Goal: Task Accomplishment & Management: Use online tool/utility

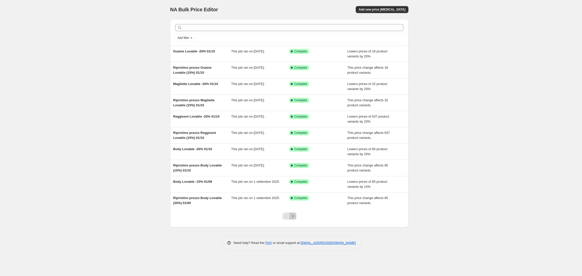
click at [293, 220] on button "Next" at bounding box center [292, 216] width 7 height 7
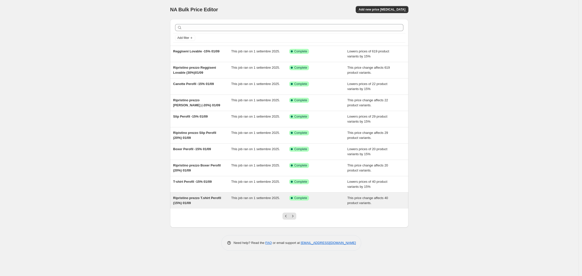
click at [186, 199] on span "Ripristino prezzo T.shirt Perofil (15%) 01/09" at bounding box center [197, 200] width 48 height 9
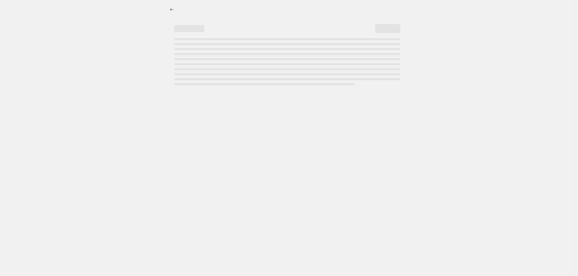
select select "ecap"
select select "no_change"
select select "vendor"
select select "collection"
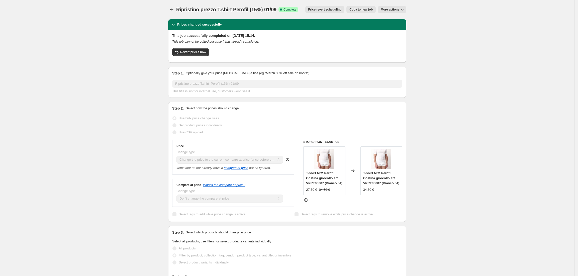
click at [363, 8] on span "Copy to new job" at bounding box center [361, 10] width 23 height 4
select select "ecap"
select select "no_change"
select select "vendor"
select select "collection"
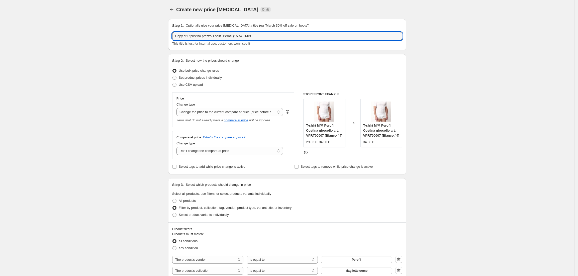
drag, startPoint x: 190, startPoint y: 37, endPoint x: 166, endPoint y: 41, distance: 24.5
click at [166, 41] on div "Create new price [MEDICAL_DATA]. This page is ready Create new price [MEDICAL_D…" at bounding box center [287, 260] width 250 height 521
click at [205, 37] on input "Ripristino prezzo T.shirt Perofil (15%) 01/09" at bounding box center [287, 36] width 230 height 8
click at [253, 37] on input "Ripristino prezzo T-shirt Perofil (15%) 01/09" at bounding box center [287, 36] width 230 height 8
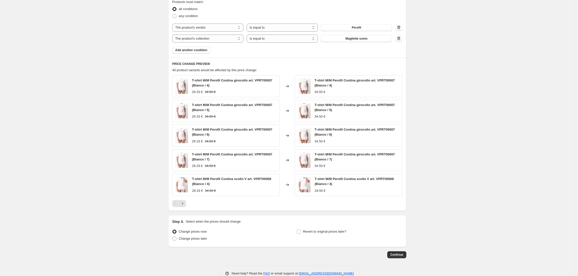
scroll to position [247, 0]
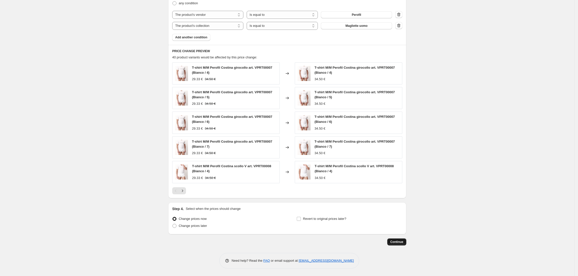
type input "Ripristino prezzo T-shirt Perofil (15%) [DATE]"
click at [394, 240] on span "Continue" at bounding box center [396, 242] width 13 height 4
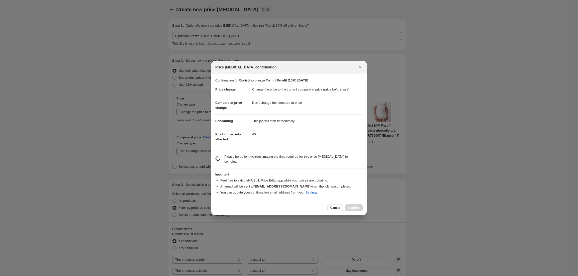
scroll to position [0, 0]
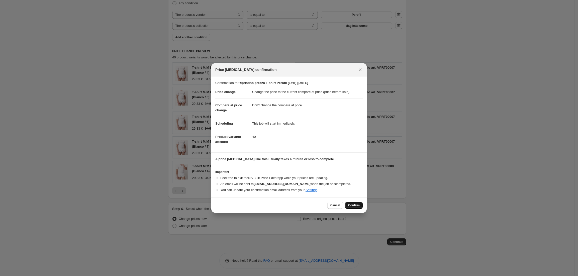
click at [357, 207] on span "Confirm" at bounding box center [354, 205] width 12 height 4
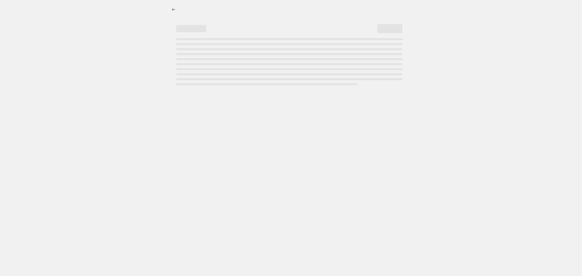
select select "ecap"
select select "no_change"
select select "vendor"
select select "collection"
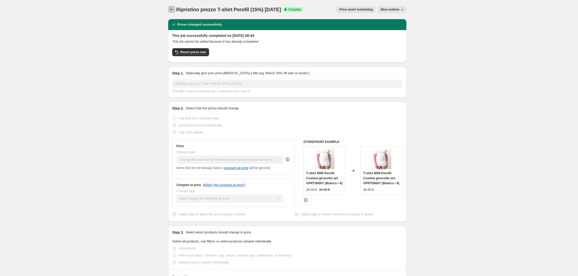
click at [174, 11] on icon "Price change jobs" at bounding box center [171, 9] width 5 height 5
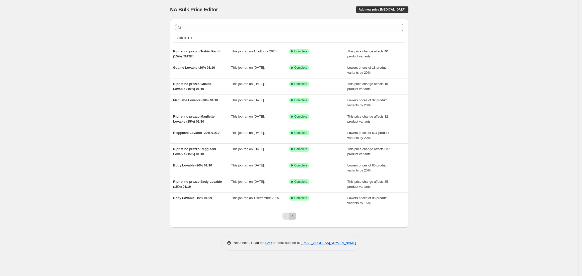
click at [291, 216] on icon "Next" at bounding box center [292, 216] width 5 height 5
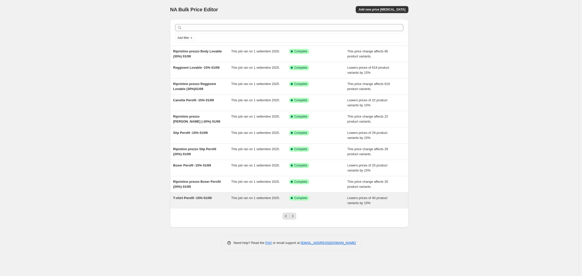
click at [195, 200] on span "T-shirt Perofil -15% 01/09" at bounding box center [192, 198] width 39 height 4
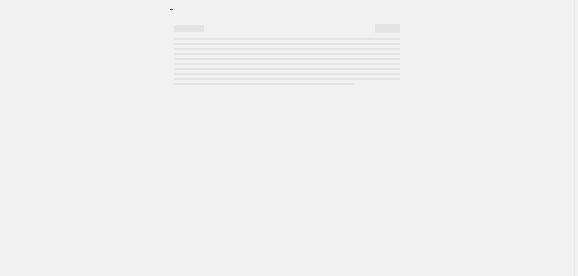
select select "percentage"
select select "vendor"
select select "collection"
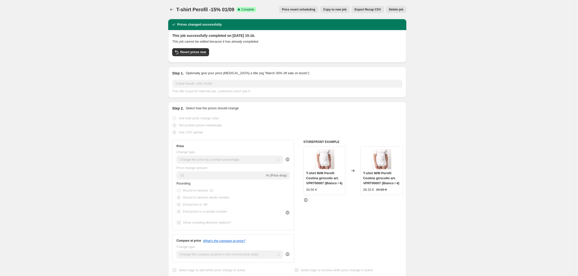
click at [339, 10] on span "Copy to new job" at bounding box center [334, 10] width 23 height 4
select select "percentage"
select select "vendor"
select select "collection"
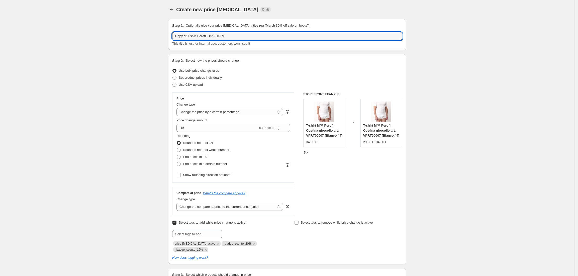
drag, startPoint x: 190, startPoint y: 37, endPoint x: 153, endPoint y: 35, distance: 36.1
click at [200, 36] on input "T-shirt Perofil -15% 01/09" at bounding box center [287, 36] width 230 height 8
click at [228, 39] on input "T-shirt Perofil -25% 01/09" at bounding box center [287, 36] width 230 height 8
type input "T-shirt Perofil -25% 15/10"
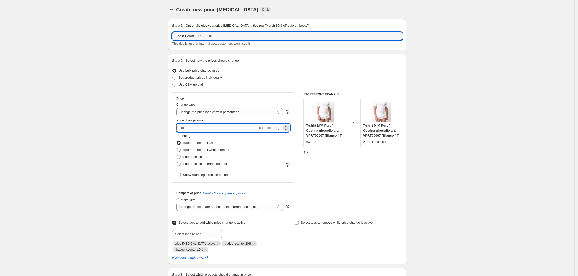
click at [216, 128] on input "-15" at bounding box center [217, 128] width 81 height 8
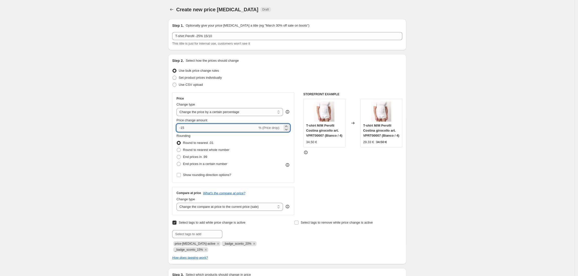
type input "-1"
type input "-25"
drag, startPoint x: 216, startPoint y: 245, endPoint x: 242, endPoint y: 245, distance: 25.8
click at [242, 245] on span "_badge_sconto_20%" at bounding box center [237, 244] width 28 height 4
copy span "_badge_sconto_20%"
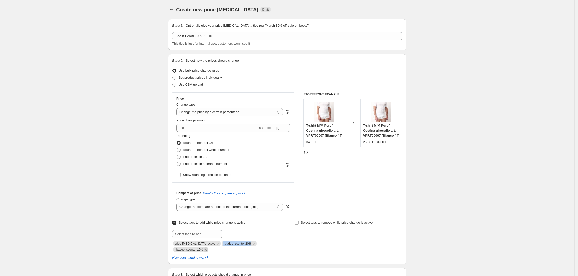
click at [205, 250] on icon "Remove _badge_sconto_15%" at bounding box center [206, 250] width 5 height 5
click at [252, 244] on icon "Remove _badge_sconto_20%" at bounding box center [254, 243] width 5 height 5
click at [182, 234] on input "text" at bounding box center [197, 234] width 50 height 8
paste input "_badge_sconto_20%"
click at [203, 237] on input "_badge_sconto_20%" at bounding box center [197, 234] width 50 height 8
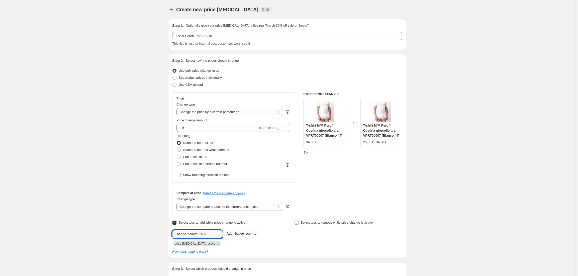
type input "_badge_sconto_25%"
click at [243, 234] on span "_badge_scont..." at bounding box center [244, 234] width 23 height 4
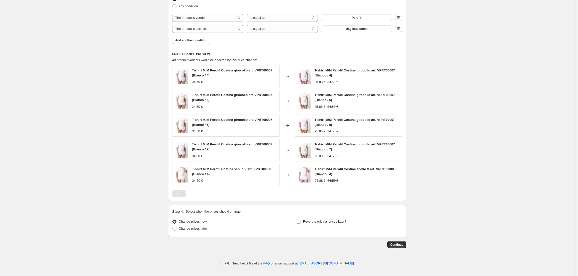
scroll to position [330, 0]
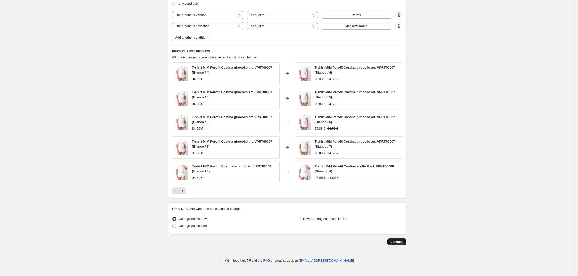
click at [395, 240] on span "Continue" at bounding box center [396, 242] width 13 height 4
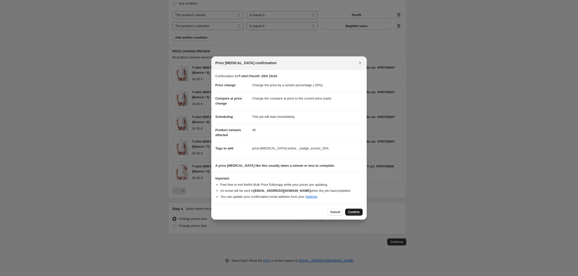
click at [351, 209] on button "Confirm" at bounding box center [354, 212] width 18 height 7
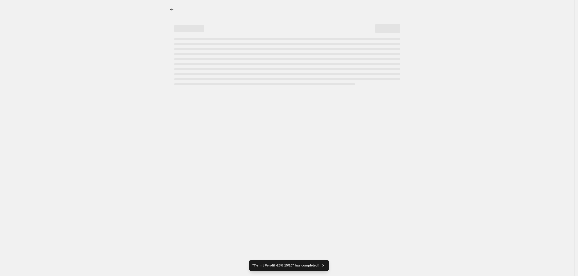
select select "percentage"
select select "vendor"
select select "collection"
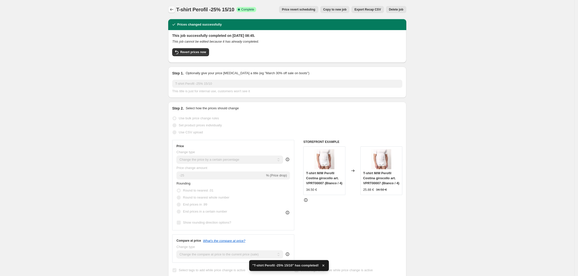
click at [172, 11] on icon "Price change jobs" at bounding box center [171, 9] width 5 height 5
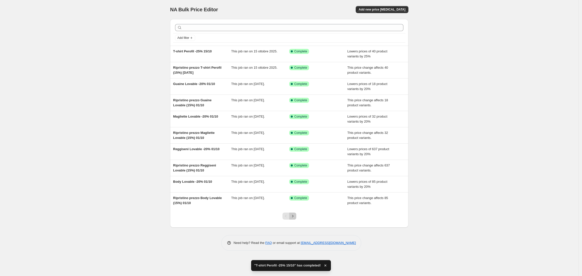
click at [291, 218] on icon "Next" at bounding box center [292, 216] width 5 height 5
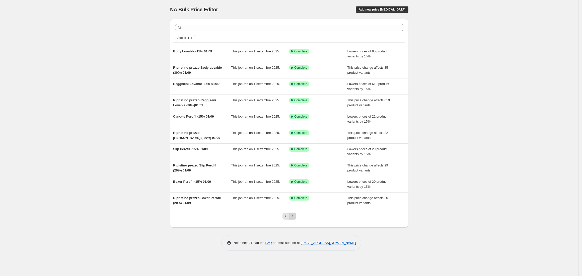
click at [291, 217] on icon "Next" at bounding box center [292, 216] width 5 height 5
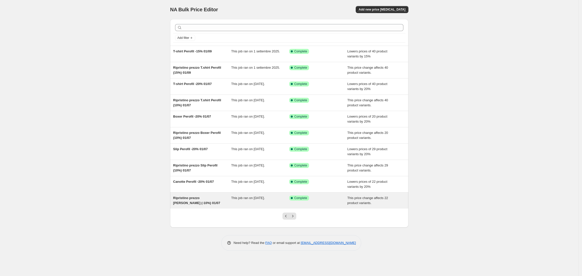
click at [193, 202] on div "Ripristino prezzo [PERSON_NAME] (-10%) 01/07" at bounding box center [202, 201] width 58 height 10
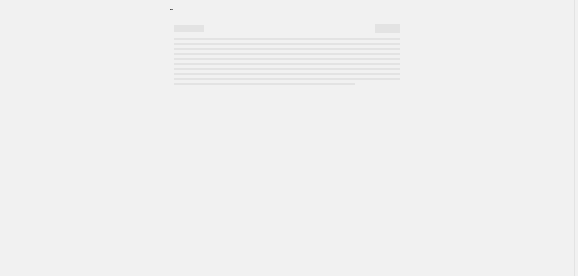
select select "ecap"
select select "no_change"
select select "vendor"
select select "collection"
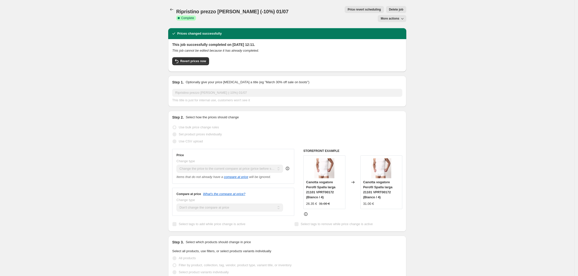
click at [389, 10] on span "Delete job" at bounding box center [396, 10] width 14 height 4
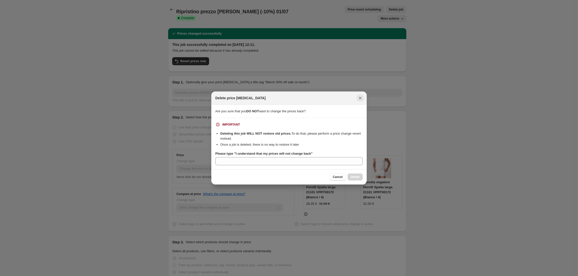
click at [362, 97] on icon "Close" at bounding box center [360, 98] width 5 height 5
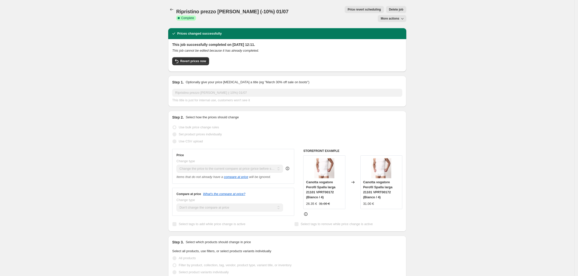
click at [405, 16] on icon "button" at bounding box center [402, 18] width 5 height 5
click at [400, 21] on span "Copy to new job" at bounding box center [394, 20] width 23 height 4
select select "ecap"
select select "no_change"
select select "vendor"
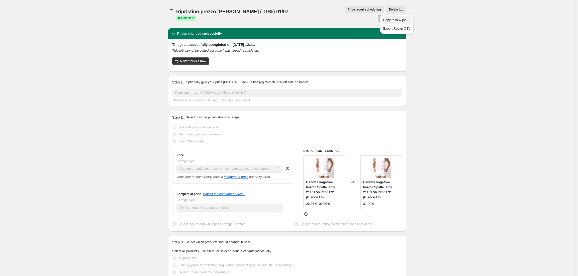
select select "collection"
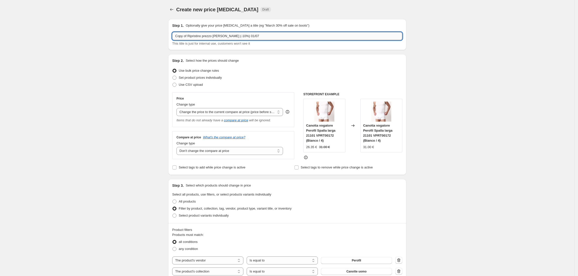
click at [189, 37] on input "Copy of Ripristino prezzo [PERSON_NAME] (-10%) 01/07" at bounding box center [287, 36] width 230 height 8
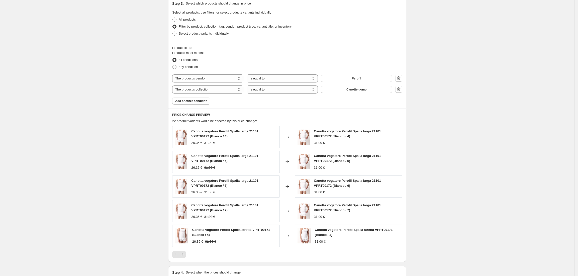
scroll to position [247, 0]
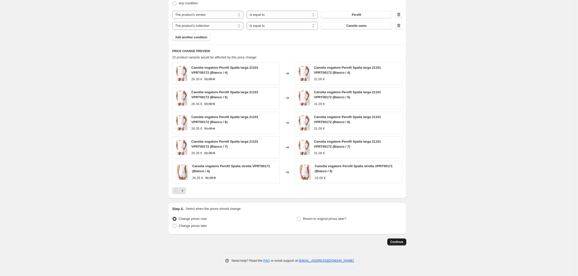
type input "Ripristino prezzo [PERSON_NAME] (-10%) 01/07"
click at [397, 240] on span "Continue" at bounding box center [396, 242] width 13 height 4
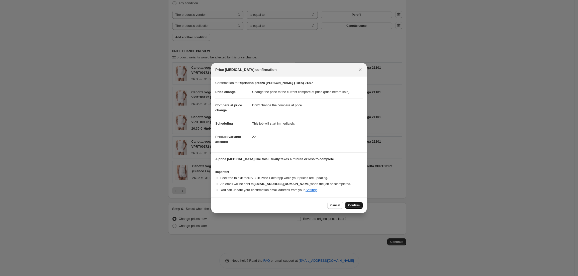
click at [353, 206] on span "Confirm" at bounding box center [354, 205] width 12 height 4
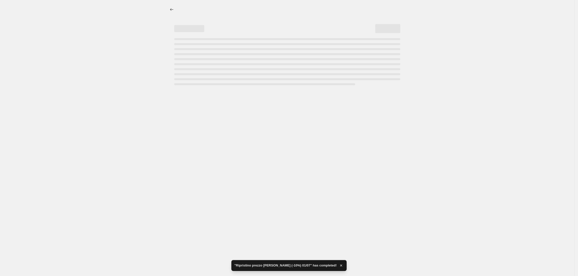
select select "ecap"
select select "no_change"
select select "vendor"
select select "collection"
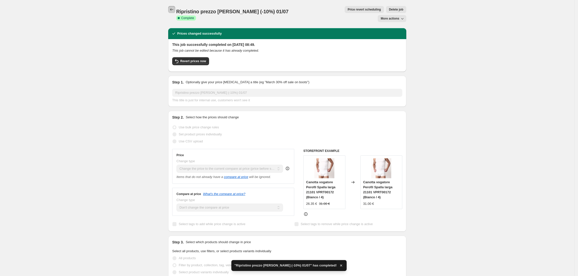
click at [173, 10] on icon "Price change jobs" at bounding box center [171, 9] width 5 height 5
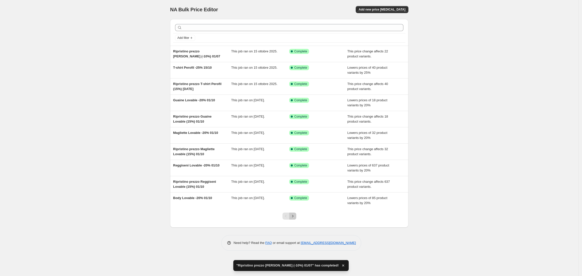
click at [293, 215] on icon "Next" at bounding box center [292, 216] width 5 height 5
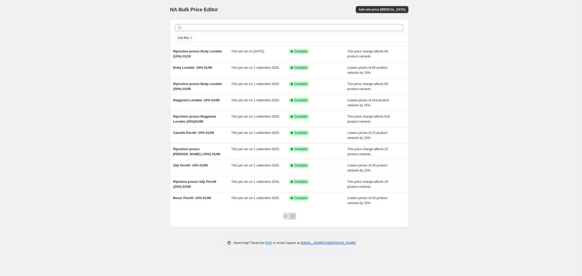
click at [292, 215] on icon "Next" at bounding box center [292, 216] width 5 height 5
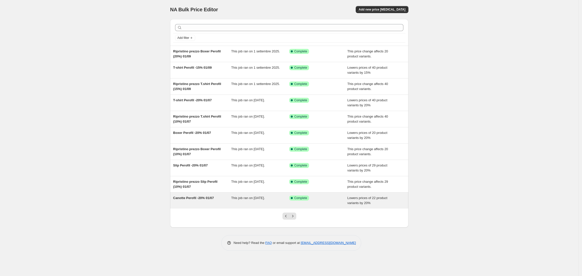
click at [190, 200] on span "Canotte Perofil -20% 01/07" at bounding box center [193, 198] width 41 height 4
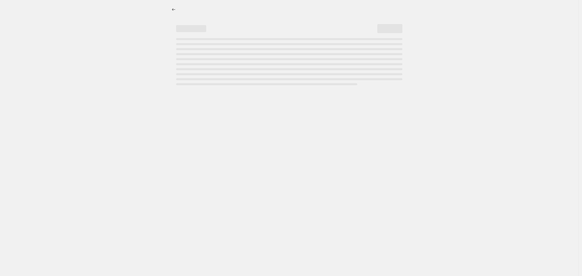
select select "percentage"
select select "vendor"
select select "collection"
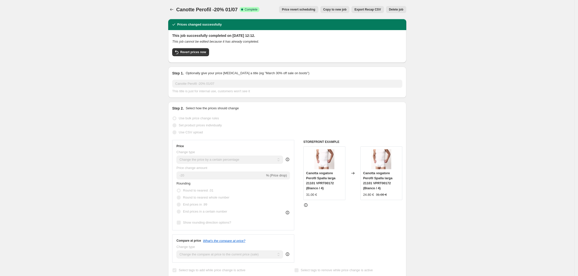
click at [341, 10] on span "Copy to new job" at bounding box center [334, 10] width 23 height 4
select select "percentage"
select select "vendor"
select select "collection"
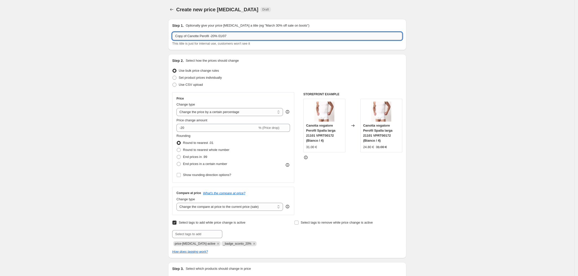
click at [189, 36] on input "Copy of Canotte Perofil -20% 01/07" at bounding box center [287, 36] width 230 height 8
click at [204, 36] on input "Canotte Perofil -20% 01/07" at bounding box center [287, 36] width 230 height 8
click at [218, 38] on input "Canotte Perofil -25% 01/07" at bounding box center [287, 36] width 230 height 8
type input "Canotte Perofil -25% [DATE]"
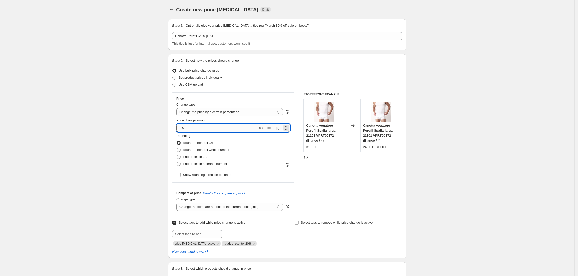
click at [211, 126] on input "-20" at bounding box center [217, 128] width 81 height 8
type input "-25"
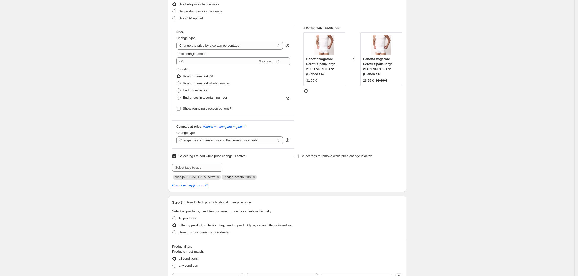
scroll to position [67, 0]
click at [209, 169] on input "text" at bounding box center [197, 168] width 50 height 8
paste input "_badge_sconto_20%"
click at [252, 178] on icon "Remove _badge_sconto_20%" at bounding box center [254, 177] width 5 height 5
click at [203, 169] on input "_badge_sconto_20%" at bounding box center [197, 168] width 50 height 8
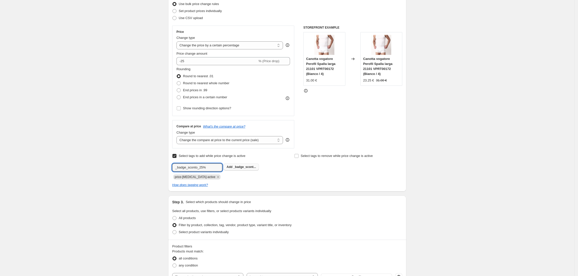
type input "_badge_sconto_25%"
click at [244, 168] on span "_badge_scont..." at bounding box center [244, 167] width 23 height 4
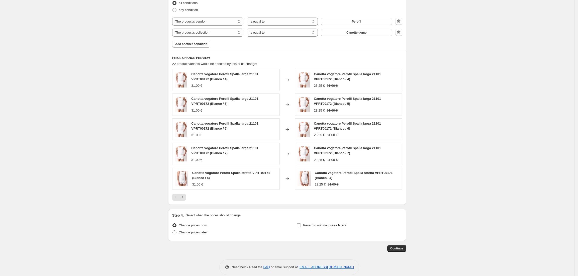
scroll to position [330, 0]
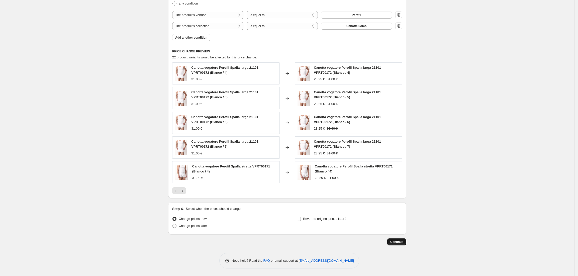
click at [396, 241] on span "Continue" at bounding box center [396, 242] width 13 height 4
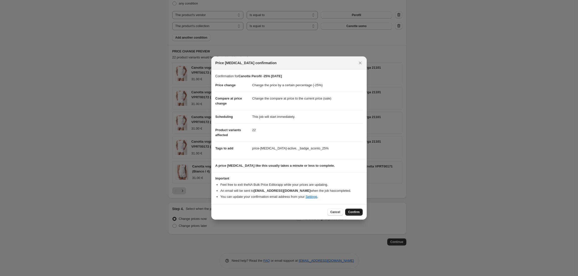
click at [358, 213] on span "Confirm" at bounding box center [354, 212] width 12 height 4
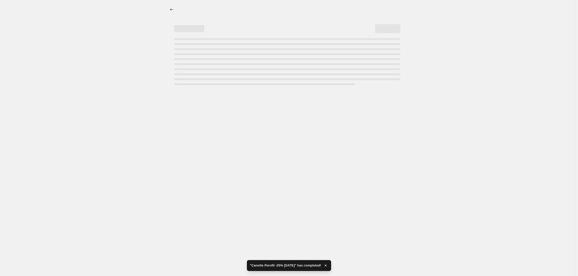
select select "percentage"
select select "vendor"
select select "collection"
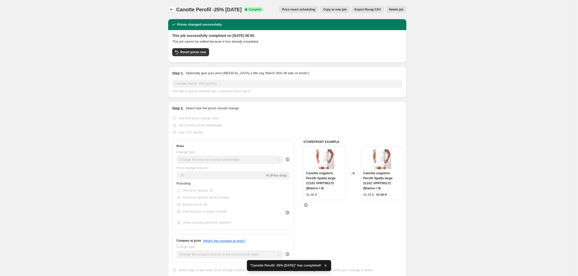
click at [174, 7] on button "Price change jobs" at bounding box center [171, 9] width 7 height 7
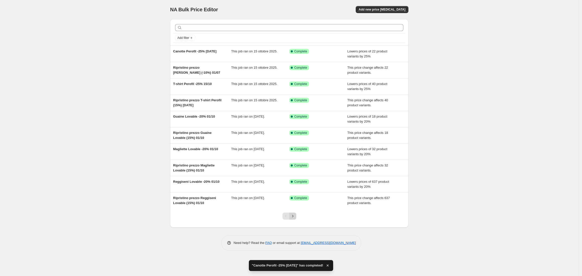
click at [294, 216] on icon "Next" at bounding box center [292, 216] width 5 height 5
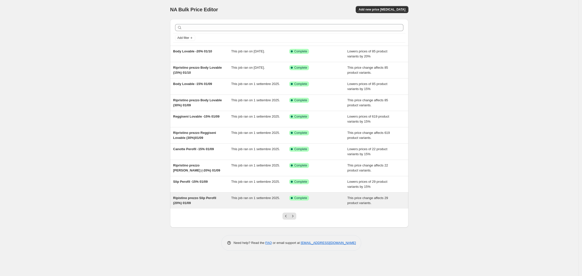
click at [182, 203] on span "Ripistino prezzo Slip Perofil (20%) 01/09" at bounding box center [194, 200] width 43 height 9
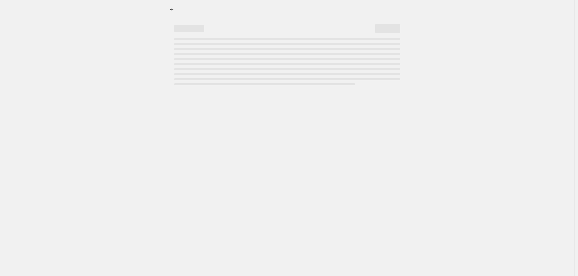
select select "ecap"
select select "no_change"
select select "vendor"
select select "collection"
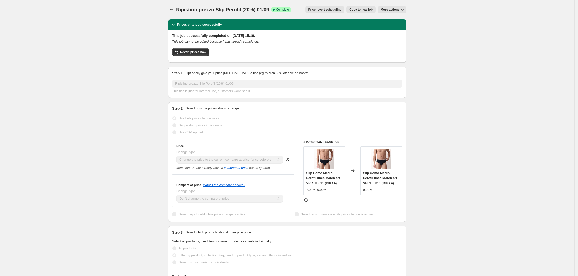
click at [366, 3] on div "Ripistino prezzo Slip Perofil (20%) 01/09. This page is ready Ripistino prezzo …" at bounding box center [287, 9] width 238 height 19
click at [366, 8] on span "Copy to new job" at bounding box center [361, 10] width 23 height 4
select select "ecap"
select select "no_change"
select select "vendor"
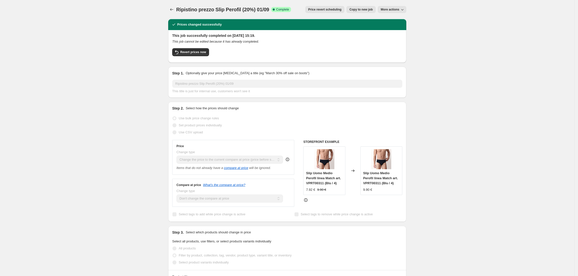
select select "collection"
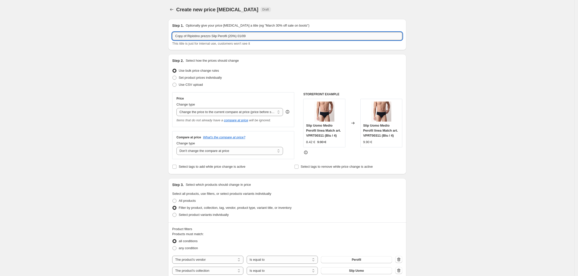
click at [189, 36] on input "Copy of Ripistino prezzo Slip Perofil (20%) 01/09" at bounding box center [287, 36] width 230 height 8
click at [221, 36] on input "Ripistino prezzo Slip Perofil (20%) 01/09" at bounding box center [287, 36] width 230 height 8
click at [237, 37] on input "Ripistino prezzo Slip Perofil (25%) 01/09" at bounding box center [287, 36] width 230 height 8
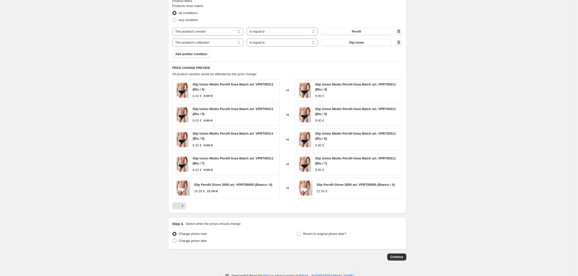
scroll to position [234, 0]
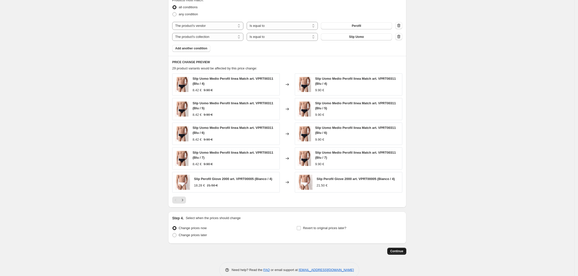
type input "Ripistino prezzo Slip Perofil (25%) [DATE]"
click at [396, 253] on span "Continue" at bounding box center [396, 251] width 13 height 4
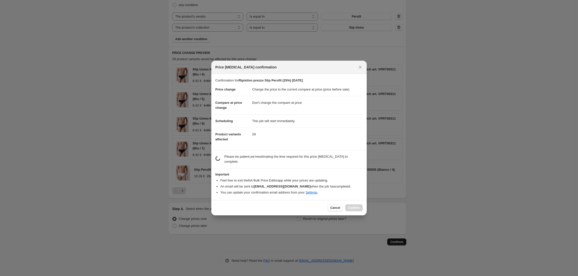
scroll to position [0, 0]
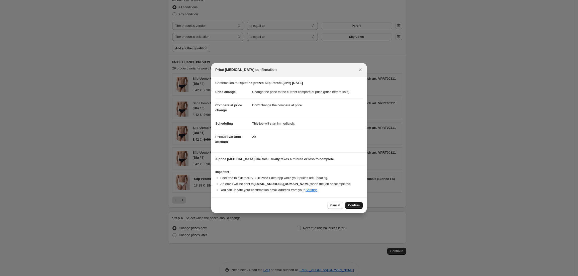
click at [356, 204] on span "Confirm" at bounding box center [354, 205] width 12 height 4
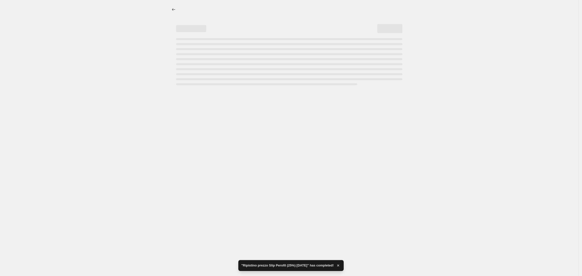
select select "ecap"
select select "no_change"
select select "vendor"
select select "collection"
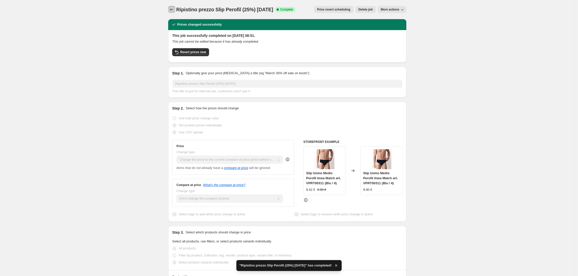
click at [173, 11] on icon "Price change jobs" at bounding box center [171, 9] width 5 height 5
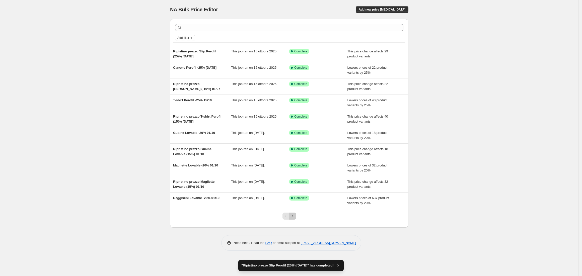
click at [296, 216] on button "Next" at bounding box center [292, 216] width 7 height 7
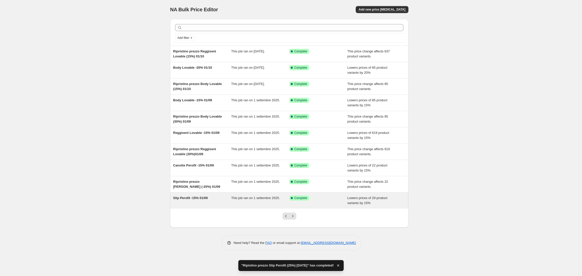
click at [200, 200] on span "Slip Perofil -15% 01/09" at bounding box center [190, 198] width 35 height 4
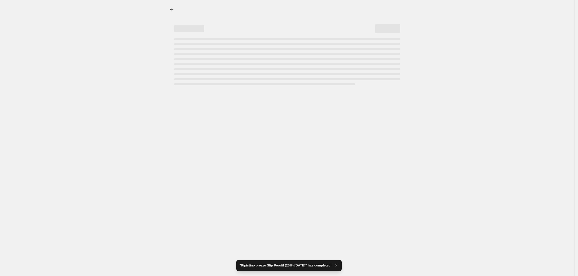
select select "percentage"
select select "vendor"
select select "collection"
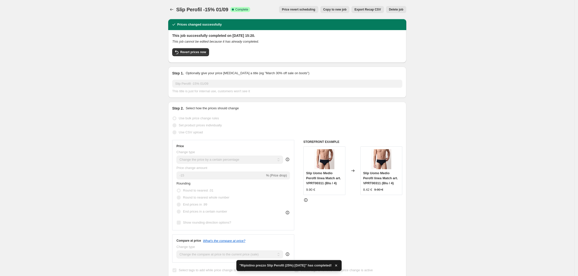
click at [339, 8] on span "Copy to new job" at bounding box center [334, 10] width 23 height 4
select select "percentage"
select select "vendor"
select select "collection"
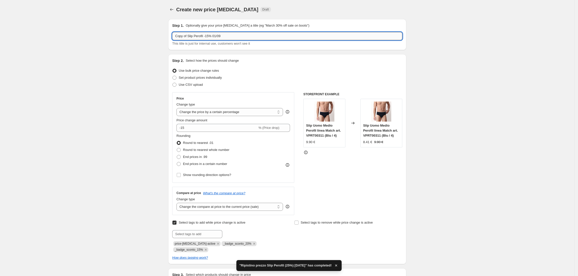
click at [190, 37] on input "Copy of Slip Perofil -15% 01/09" at bounding box center [287, 36] width 230 height 8
click at [196, 37] on input "Slip Perofil -15% 01/09" at bounding box center [287, 36] width 230 height 8
click at [221, 35] on input "Slip Perofil -25% 01/09" at bounding box center [287, 36] width 230 height 8
type input "Slip Perofil -25% [DATE]"
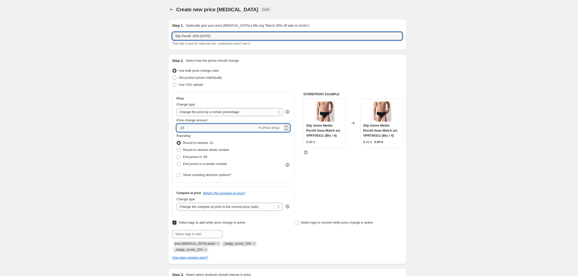
click at [208, 129] on input "-15" at bounding box center [217, 128] width 81 height 8
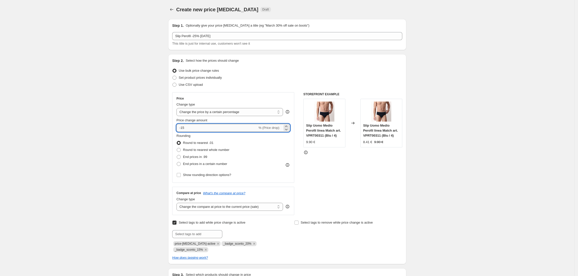
type input "-1"
type input "-25"
drag, startPoint x: 205, startPoint y: 250, endPoint x: 208, endPoint y: 251, distance: 3.1
click at [205, 250] on icon "Remove _badge_sconto_15%" at bounding box center [206, 250] width 5 height 5
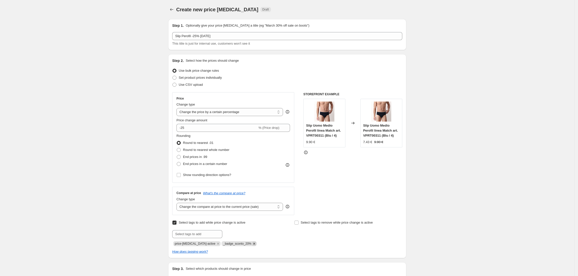
click at [252, 244] on icon "Remove _badge_sconto_20%" at bounding box center [254, 243] width 5 height 5
click at [211, 236] on input "text" at bounding box center [197, 234] width 50 height 8
paste input "_badge_sconto_20%"
click at [201, 236] on input "_badge_sconto_20%" at bounding box center [197, 234] width 50 height 8
type input "_badge_sconto_25%"
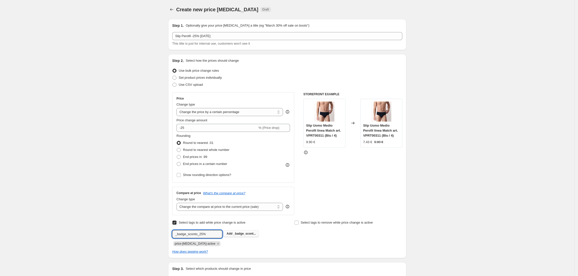
click at [238, 236] on button "Add _badge_scont..." at bounding box center [241, 233] width 35 height 7
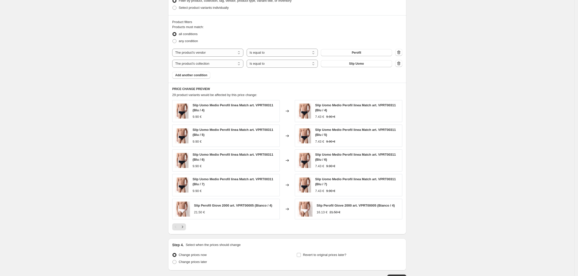
scroll to position [329, 0]
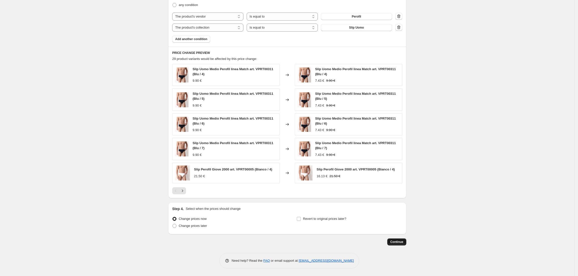
click at [399, 243] on span "Continue" at bounding box center [396, 242] width 13 height 4
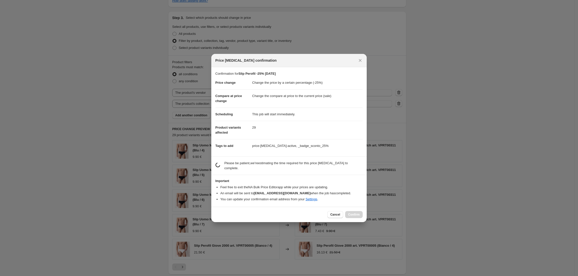
scroll to position [0, 0]
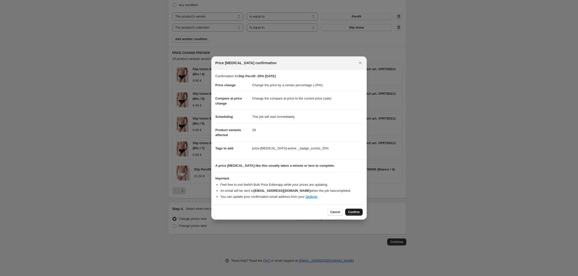
click at [356, 209] on button "Confirm" at bounding box center [354, 212] width 18 height 7
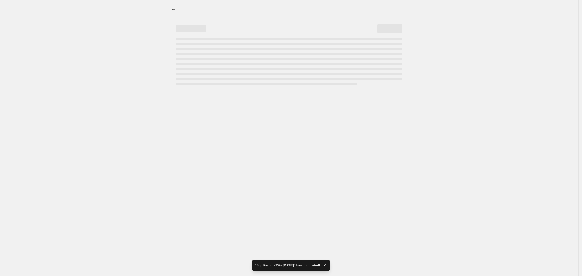
select select "percentage"
select select "vendor"
select select "collection"
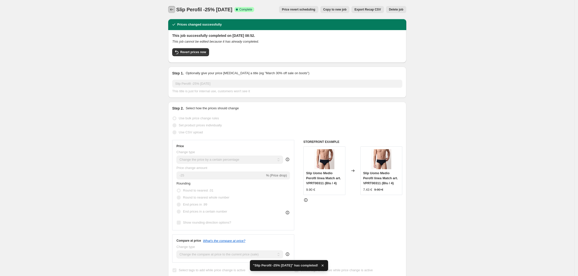
click at [174, 12] on button "Price change jobs" at bounding box center [171, 9] width 7 height 7
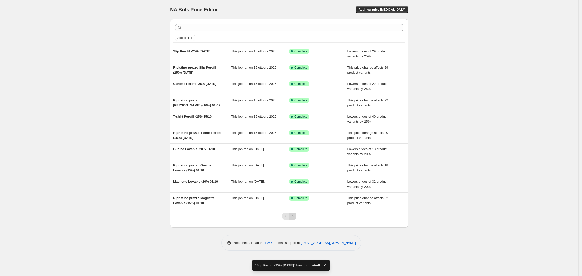
click at [292, 215] on icon "Next" at bounding box center [292, 216] width 5 height 5
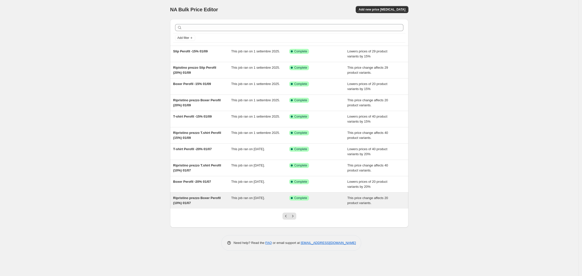
click at [181, 203] on span "Ripristino prezzo Boxer Perofil (10%) 01/07" at bounding box center [197, 200] width 48 height 9
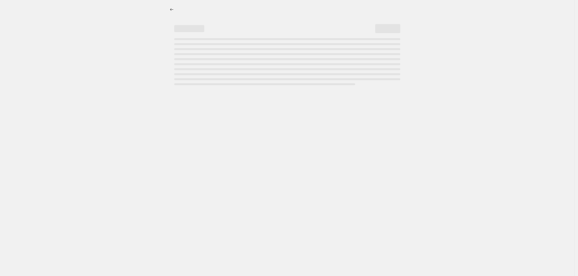
select select "ecap"
select select "no_change"
select select "vendor"
select select "collection"
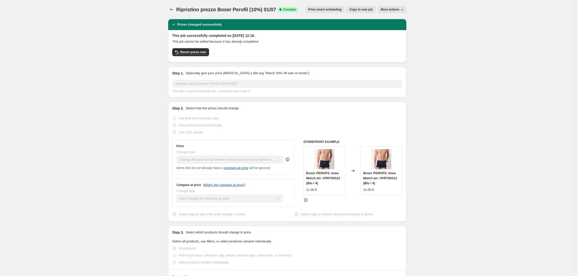
click at [358, 11] on span "Copy to new job" at bounding box center [361, 10] width 23 height 4
select select "ecap"
select select "no_change"
select select "vendor"
select select "collection"
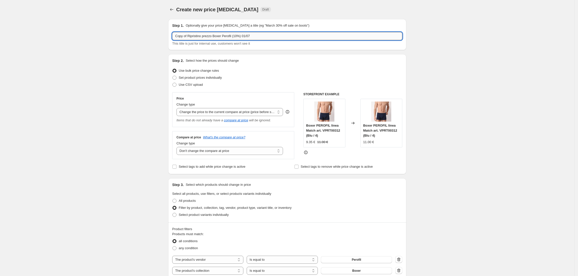
click at [189, 36] on input "Copy of Ripristino prezzo Boxer Perofil (10%) 01/07" at bounding box center [287, 36] width 230 height 8
click at [226, 36] on input "Ripristino prezzo Boxer Perofil (10%) 01/07" at bounding box center [287, 36] width 230 height 8
click at [248, 40] on input "Ripristino prezzo Boxer Perofil (15%) 01/07" at bounding box center [287, 36] width 230 height 8
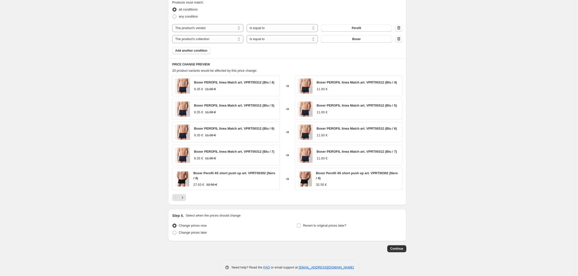
scroll to position [240, 0]
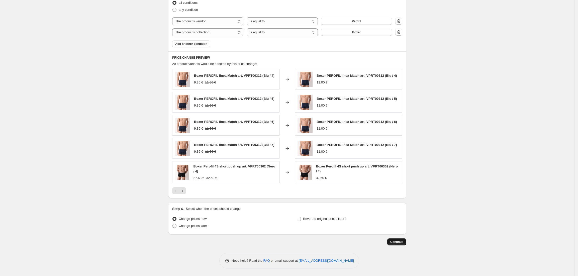
type input "Ripristino prezzo Boxer Perofil (15%) 15/10"
click at [395, 241] on span "Continue" at bounding box center [396, 242] width 13 height 4
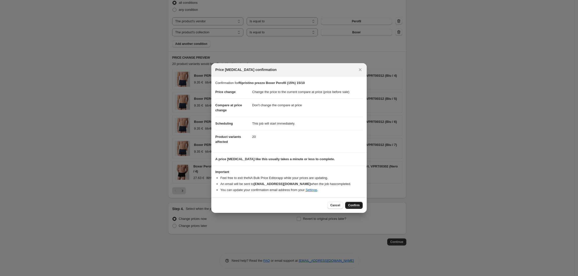
click at [358, 207] on span "Confirm" at bounding box center [354, 205] width 12 height 4
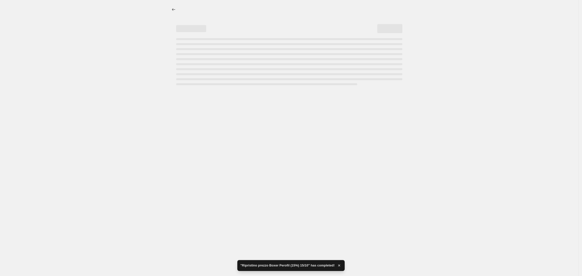
select select "ecap"
select select "no_change"
select select "vendor"
select select "collection"
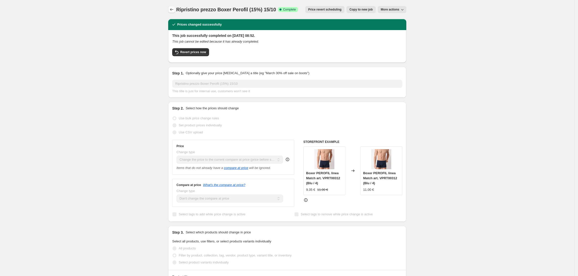
click at [173, 8] on icon "Price change jobs" at bounding box center [171, 9] width 5 height 5
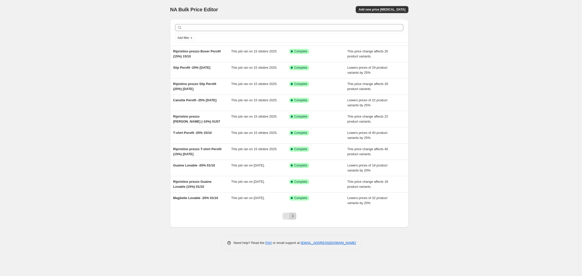
click at [293, 215] on icon "Next" at bounding box center [292, 216] width 5 height 5
click at [293, 216] on icon "Next" at bounding box center [292, 216] width 5 height 5
click at [287, 216] on icon "Previous" at bounding box center [285, 216] width 5 height 5
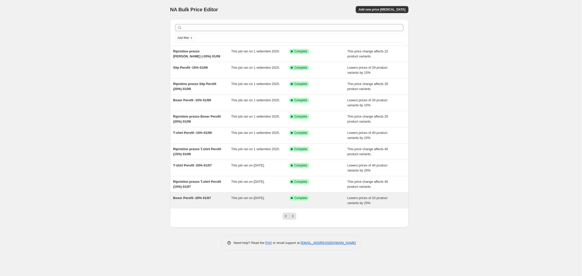
click at [203, 203] on div "Boxer Perofil -20% 01/07" at bounding box center [202, 201] width 58 height 10
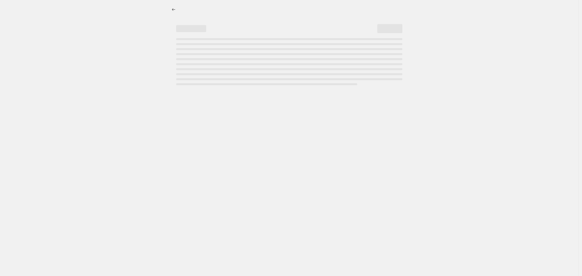
select select "percentage"
select select "vendor"
select select "collection"
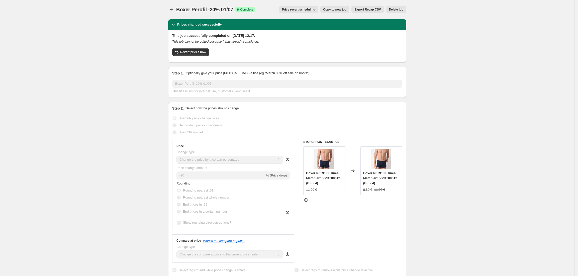
click at [330, 12] on button "Copy to new job" at bounding box center [334, 9] width 29 height 7
select select "percentage"
select select "vendor"
select select "collection"
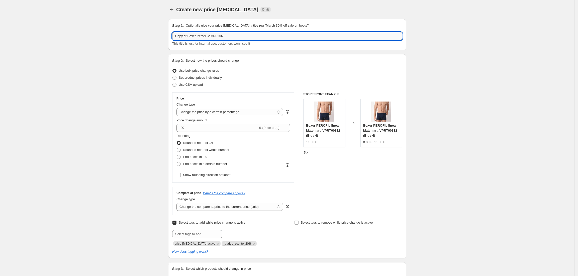
click at [190, 37] on input "Copy of Boxer Perofil -20% 01/07" at bounding box center [287, 36] width 230 height 8
click at [201, 37] on input "Boxer Perofil -20% 01/07" at bounding box center [287, 36] width 230 height 8
click at [223, 37] on input "Boxer Perofil -25% 01/07" at bounding box center [287, 36] width 230 height 8
type input "Boxer Perofil -25% [DATE]"
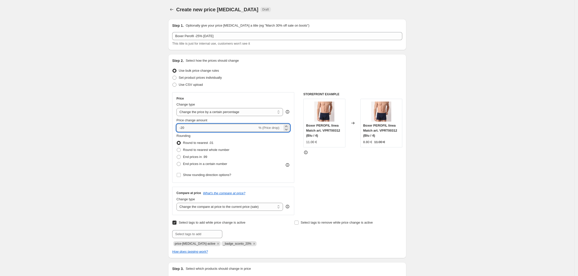
click at [206, 125] on input "-20" at bounding box center [217, 128] width 81 height 8
type input "-25"
click at [252, 245] on icon "Remove _badge_sconto_20%" at bounding box center [254, 243] width 5 height 5
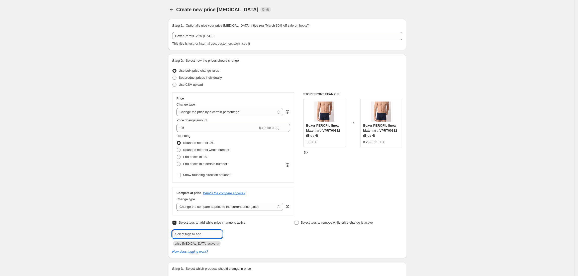
click at [189, 235] on input "text" at bounding box center [197, 234] width 50 height 8
paste input "_badge_sconto_20%"
click at [201, 235] on input "_badge_sconto_20%" at bounding box center [197, 234] width 50 height 8
type input "_badge_sconto_25%"
click at [237, 235] on span "_badge_scont..." at bounding box center [244, 234] width 23 height 4
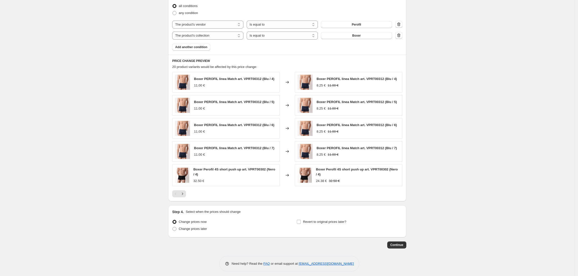
scroll to position [324, 0]
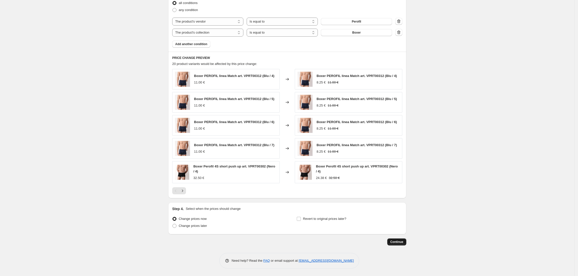
click at [394, 241] on span "Continue" at bounding box center [396, 242] width 13 height 4
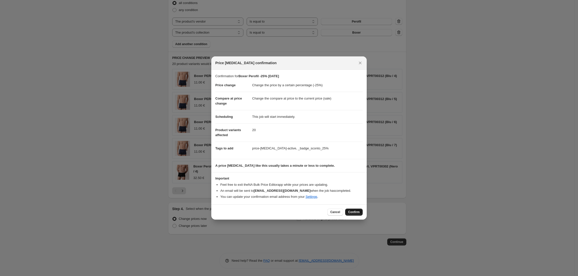
click at [355, 213] on span "Confirm" at bounding box center [354, 212] width 12 height 4
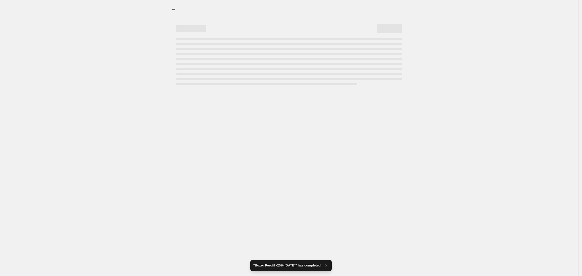
select select "percentage"
select select "vendor"
select select "collection"
